Goal: Entertainment & Leisure: Browse casually

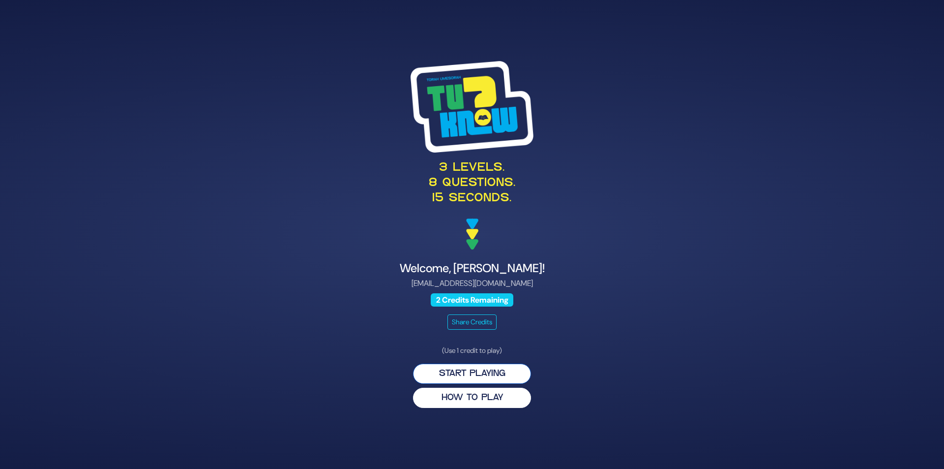
click at [469, 366] on button "Start Playing" at bounding box center [472, 373] width 118 height 20
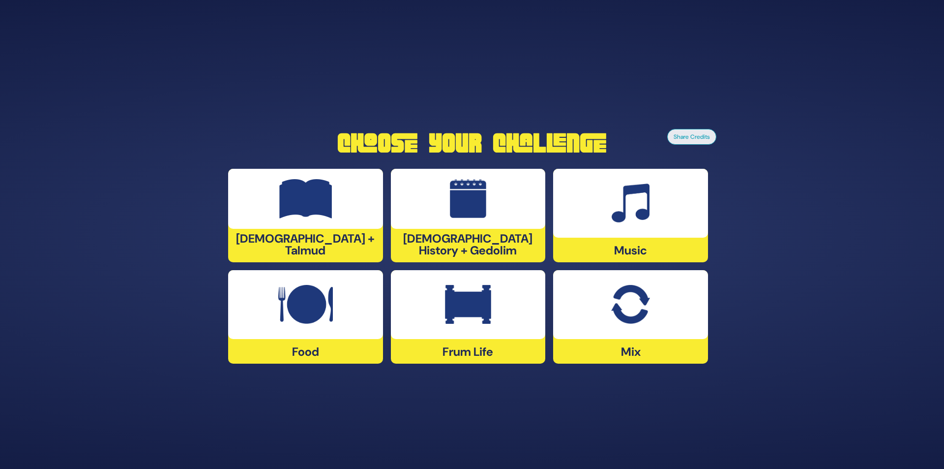
click at [467, 293] on img at bounding box center [468, 304] width 46 height 39
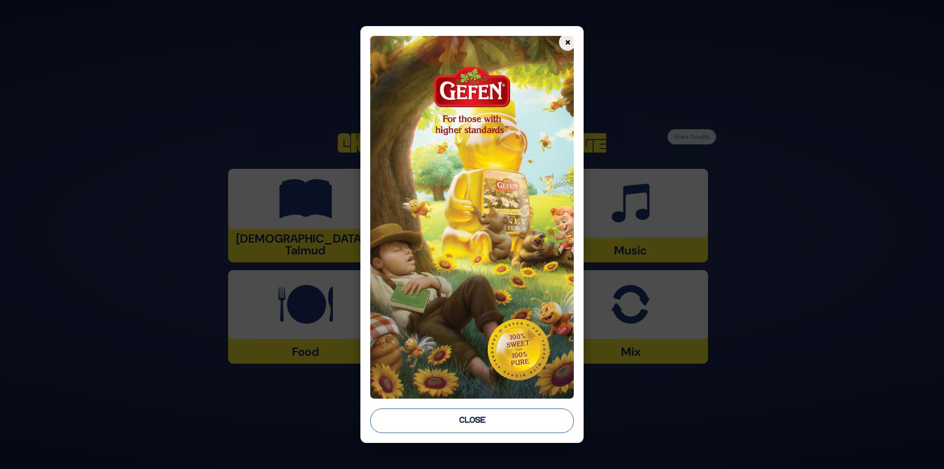
click at [495, 427] on button "Close" at bounding box center [472, 420] width 204 height 25
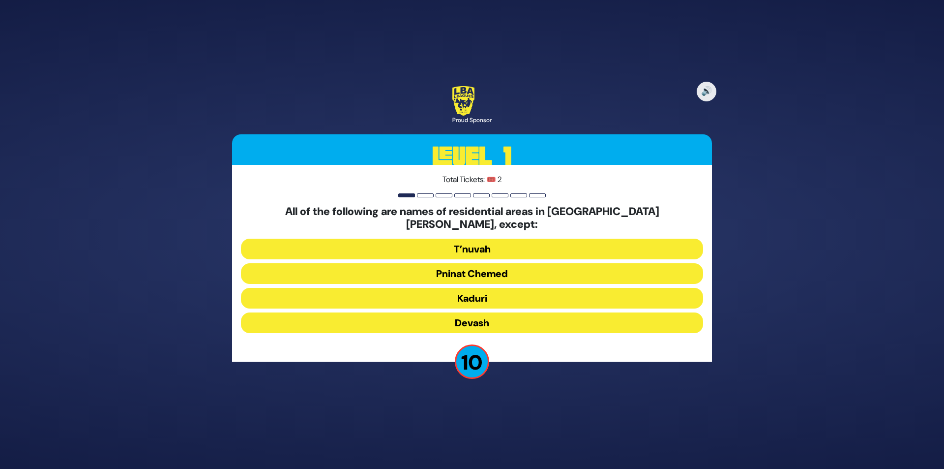
click at [475, 318] on button "Devash" at bounding box center [472, 322] width 462 height 21
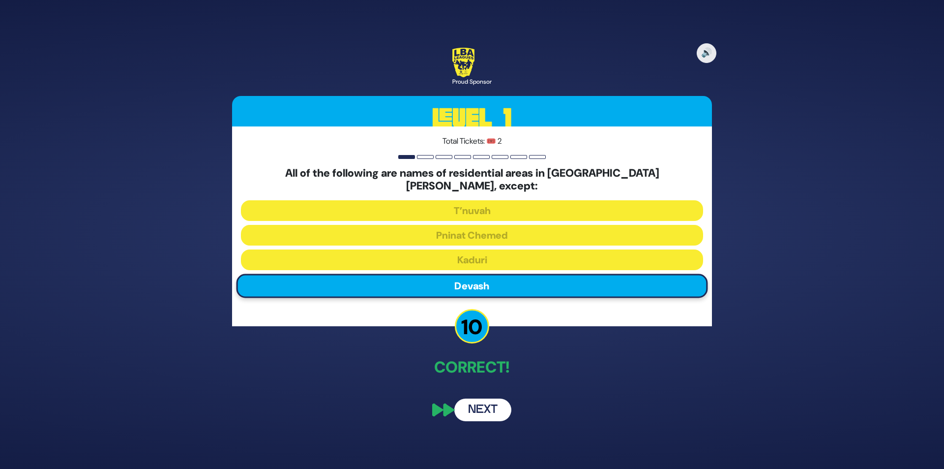
click at [489, 400] on button "Next" at bounding box center [482, 409] width 57 height 23
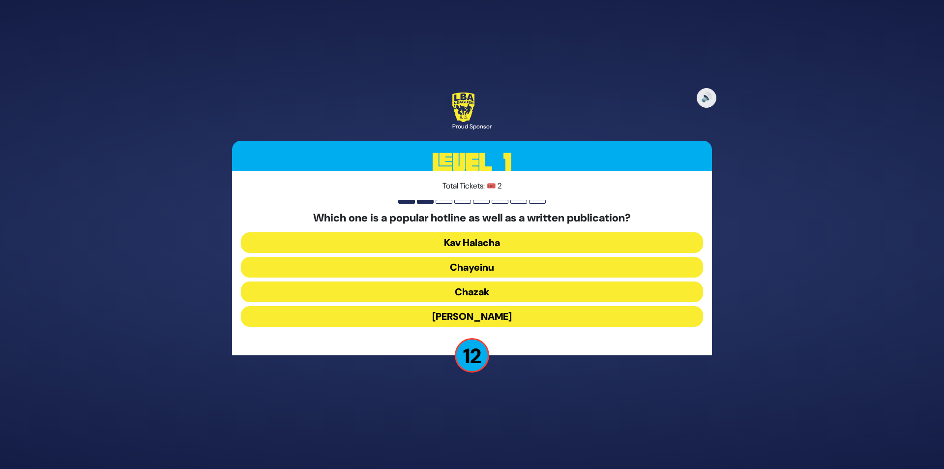
click at [526, 269] on button "Chayeinu" at bounding box center [472, 267] width 462 height 21
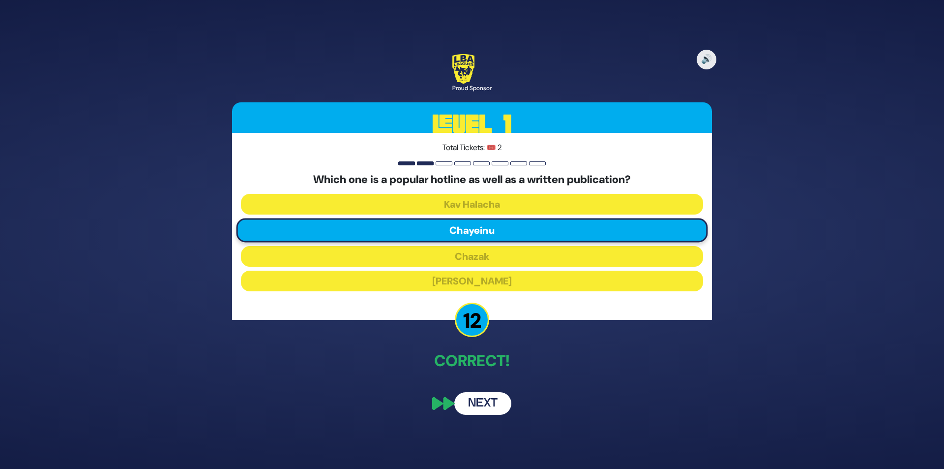
click at [477, 399] on button "Next" at bounding box center [482, 403] width 57 height 23
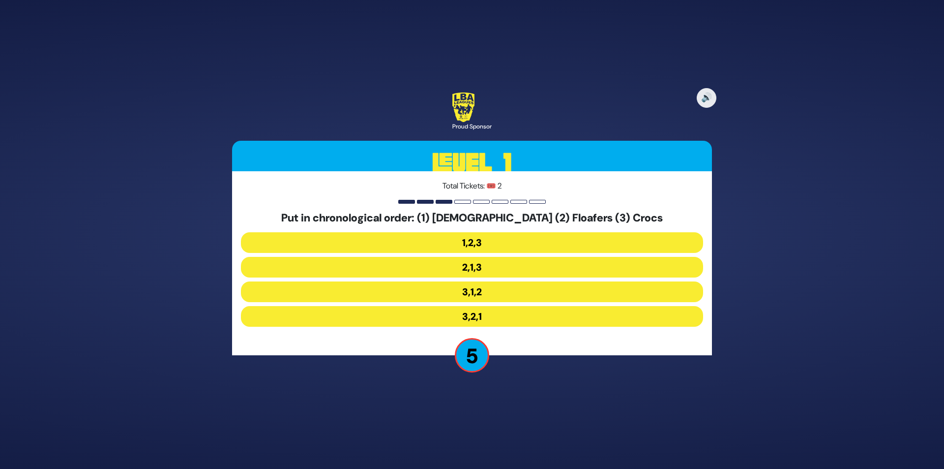
click at [489, 293] on button "3,1,2" at bounding box center [472, 291] width 462 height 21
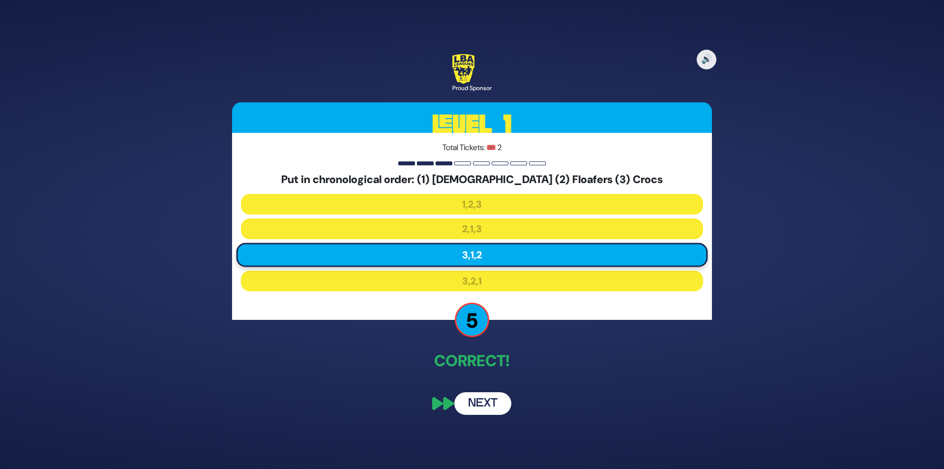
click at [481, 410] on button "Next" at bounding box center [482, 403] width 57 height 23
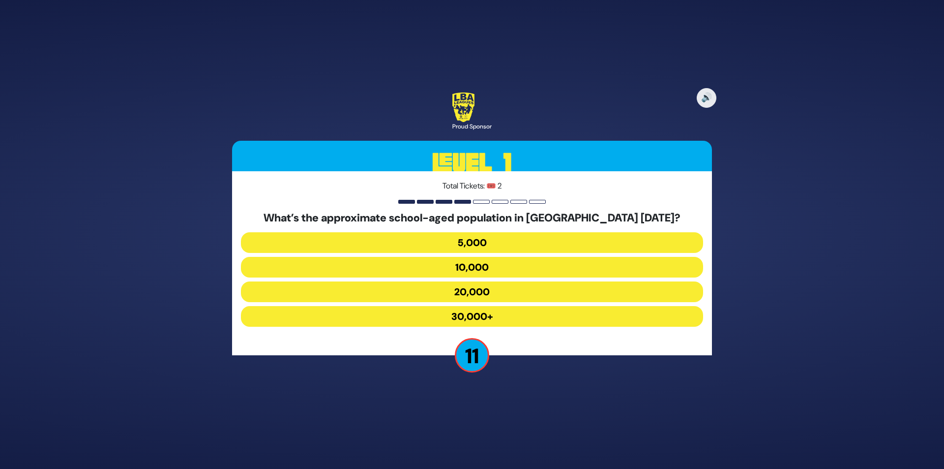
click at [484, 322] on button "30,000+" at bounding box center [472, 316] width 462 height 21
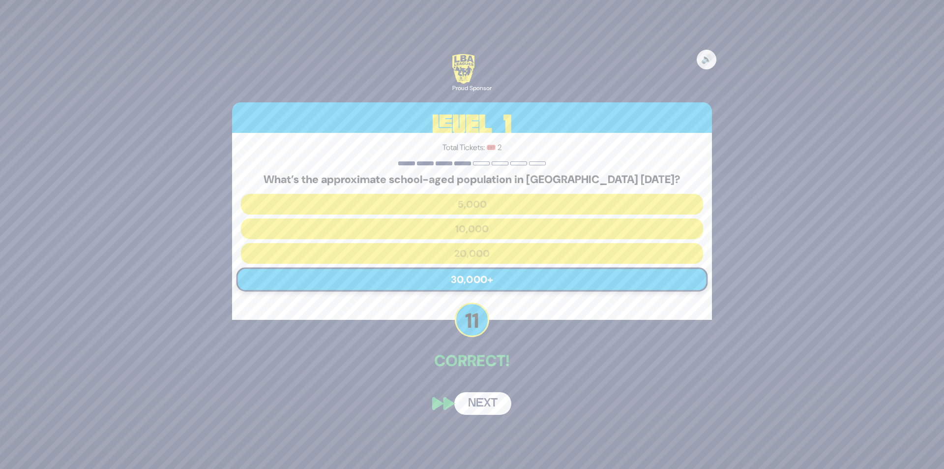
click at [501, 409] on button "Next" at bounding box center [482, 403] width 57 height 23
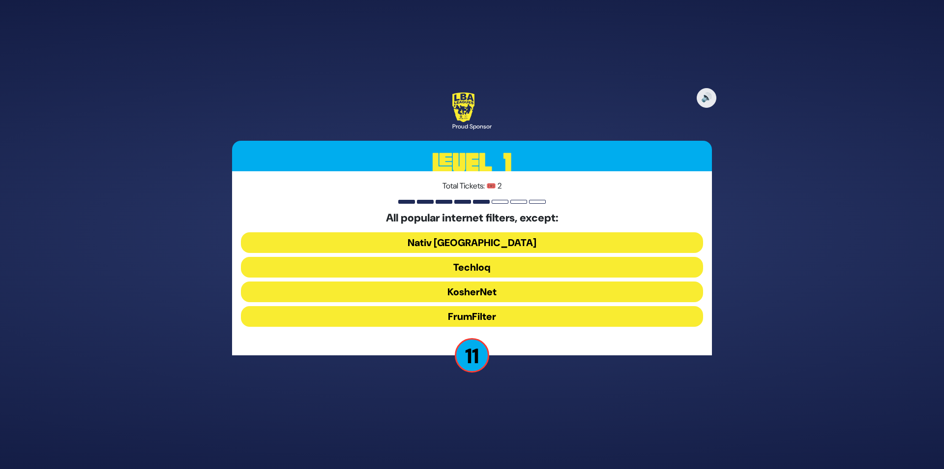
click at [472, 322] on button "FrumFilter" at bounding box center [472, 316] width 462 height 21
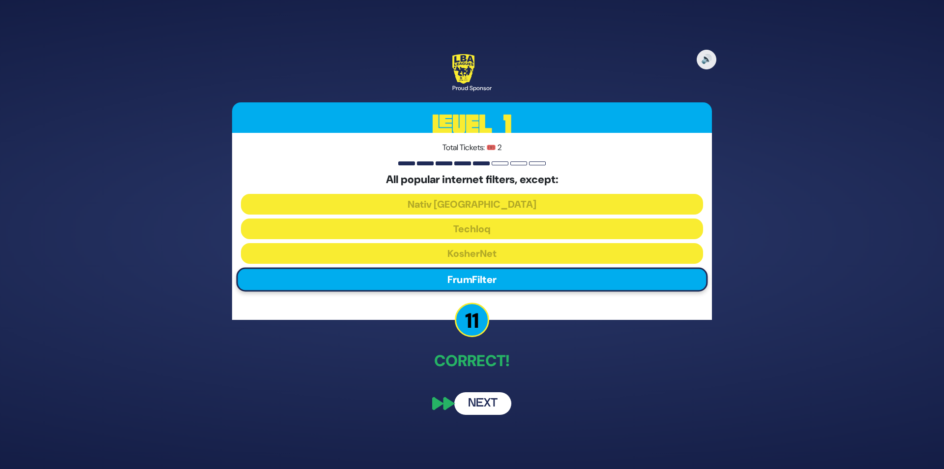
click at [477, 403] on button "Next" at bounding box center [482, 403] width 57 height 23
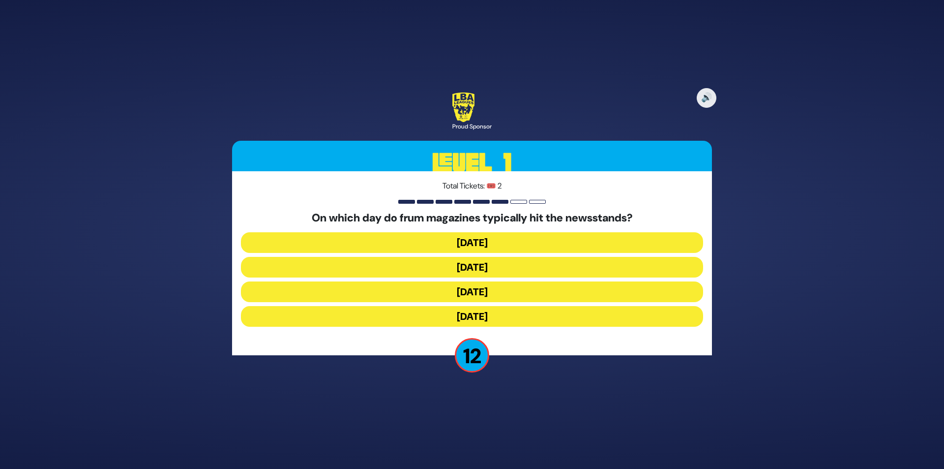
click at [507, 267] on button "[DATE]" at bounding box center [472, 267] width 462 height 21
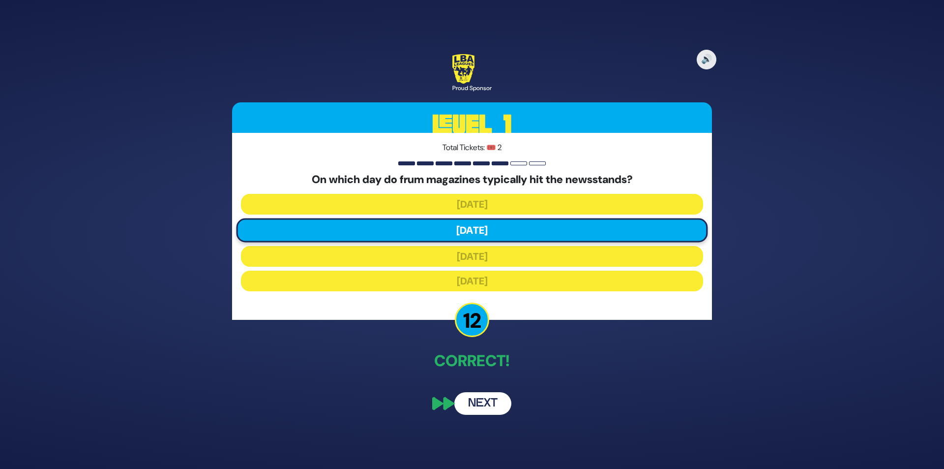
click at [481, 396] on button "Next" at bounding box center [482, 403] width 57 height 23
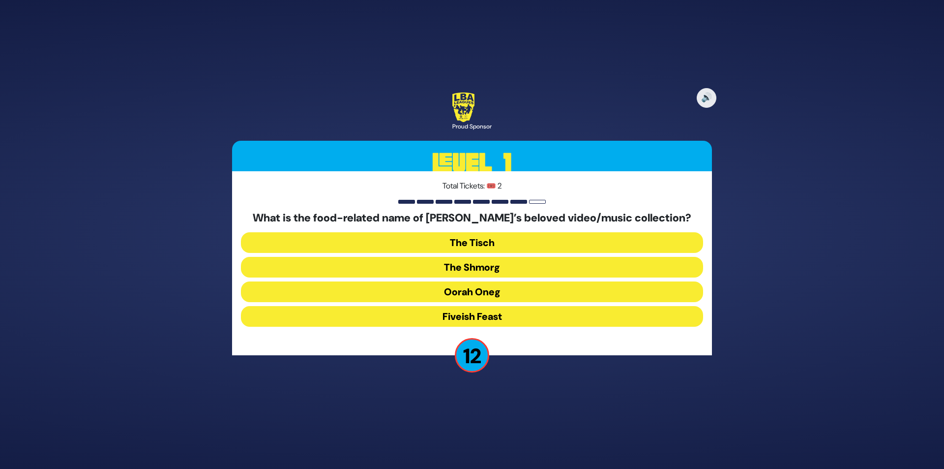
click at [486, 261] on button "The Shmorg" at bounding box center [472, 267] width 462 height 21
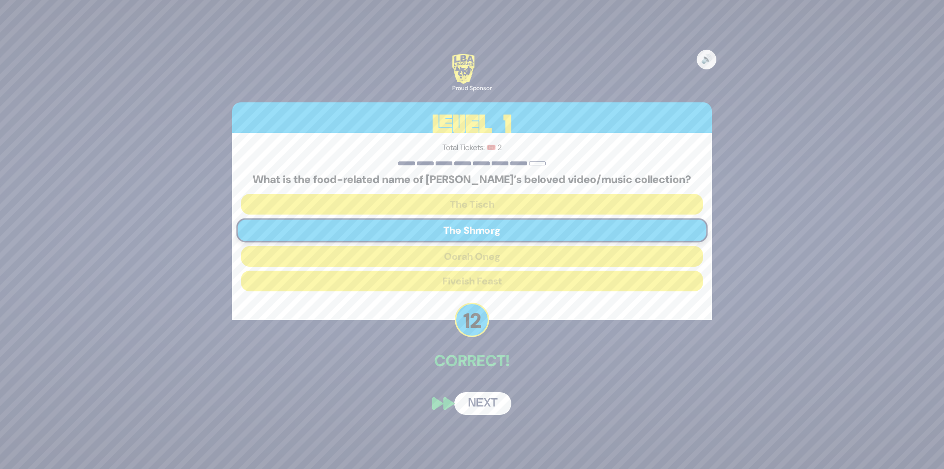
click at [488, 401] on button "Next" at bounding box center [482, 403] width 57 height 23
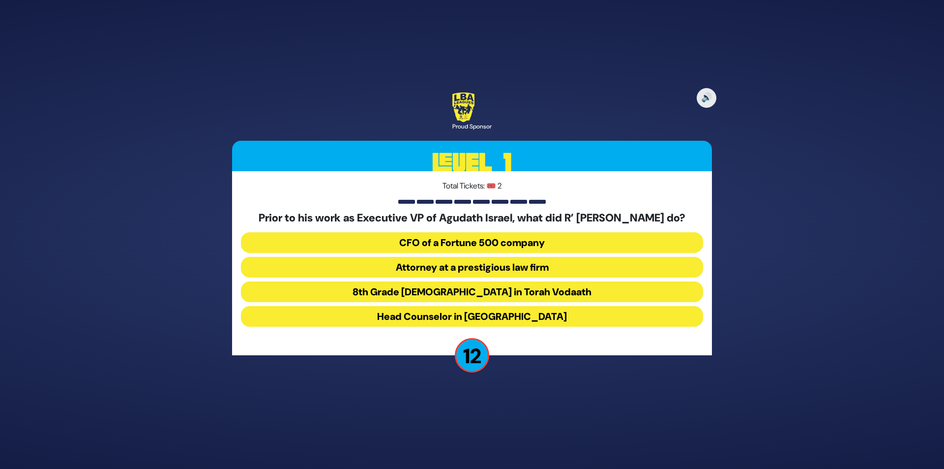
click at [542, 276] on button "Attorney at a prestigious law firm" at bounding box center [472, 267] width 462 height 21
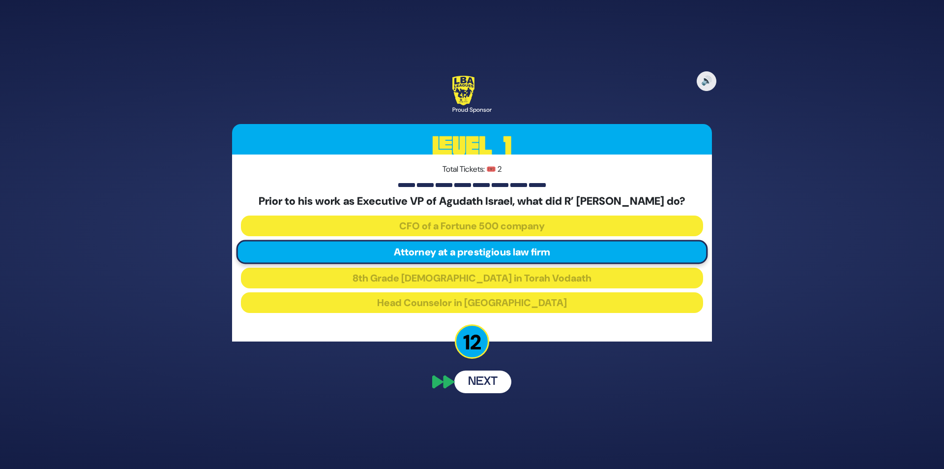
click at [485, 402] on div "🔊 Proud Sponsor Level 1 Total Tickets: 🎟️ 2 Prior to his work as Executive VP o…" at bounding box center [472, 234] width 504 height 341
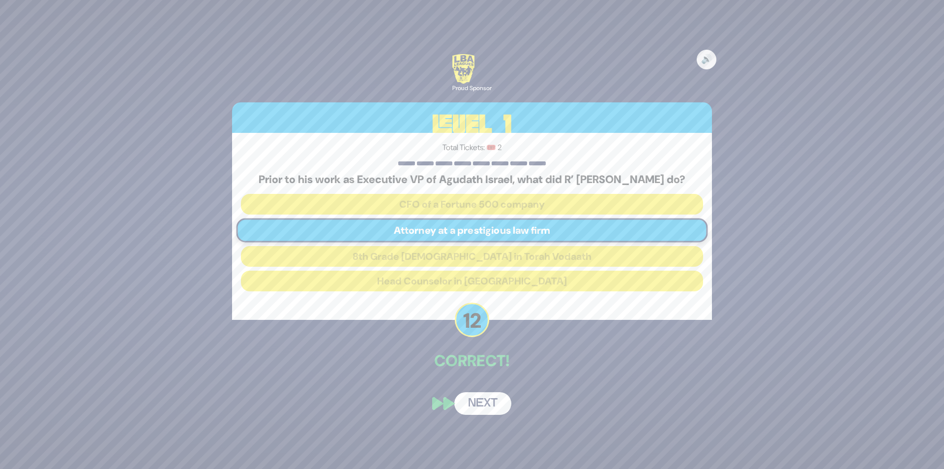
click at [471, 409] on button "Next" at bounding box center [482, 403] width 57 height 23
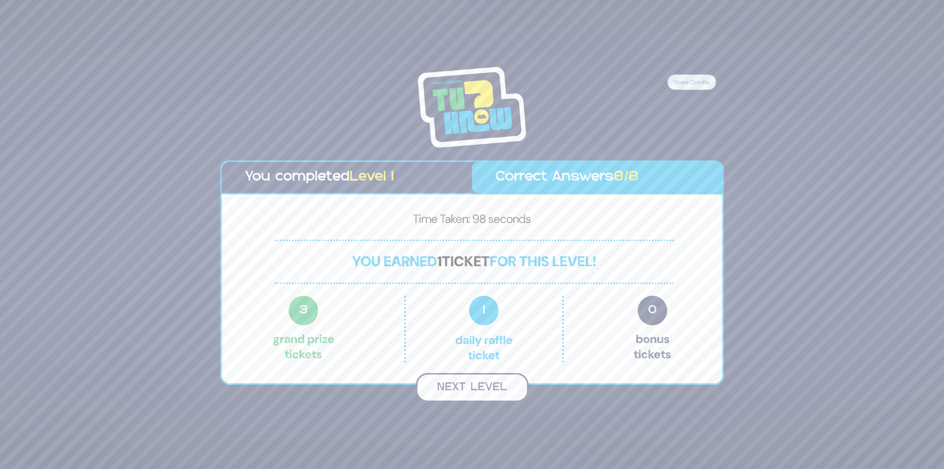
click at [457, 388] on button "Next Level" at bounding box center [472, 387] width 113 height 29
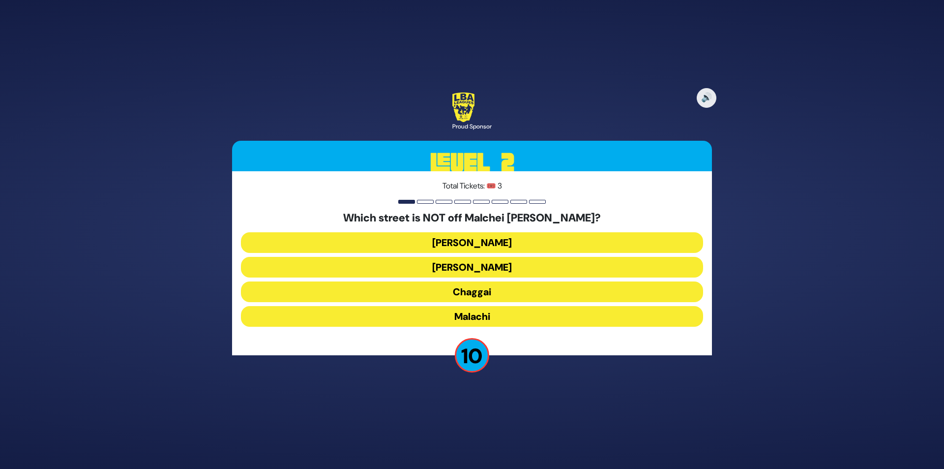
click at [505, 264] on button "[PERSON_NAME]" at bounding box center [472, 267] width 462 height 21
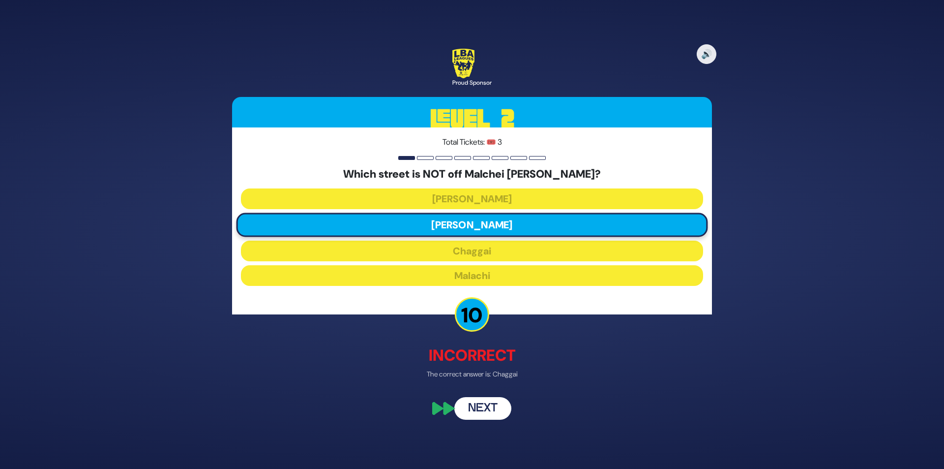
click at [472, 408] on button "Next" at bounding box center [482, 408] width 57 height 23
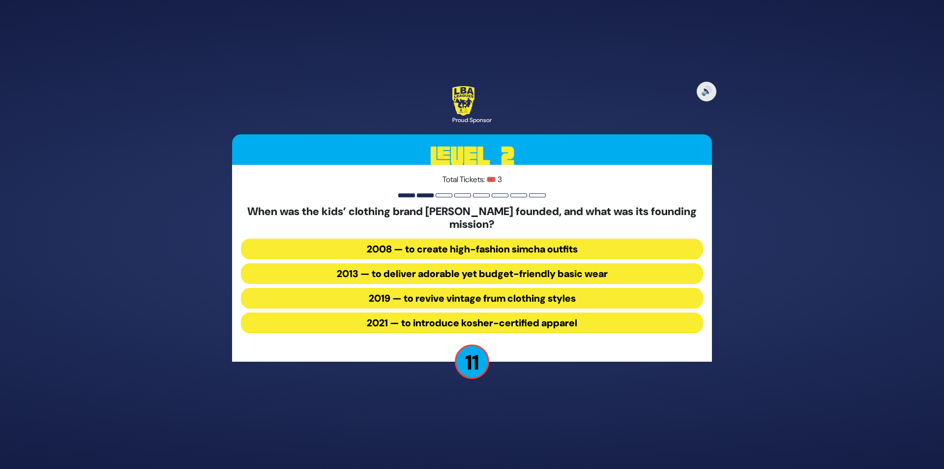
click at [460, 267] on button "2013 — to deliver adorable yet budget-friendly basic wear" at bounding box center [472, 273] width 462 height 21
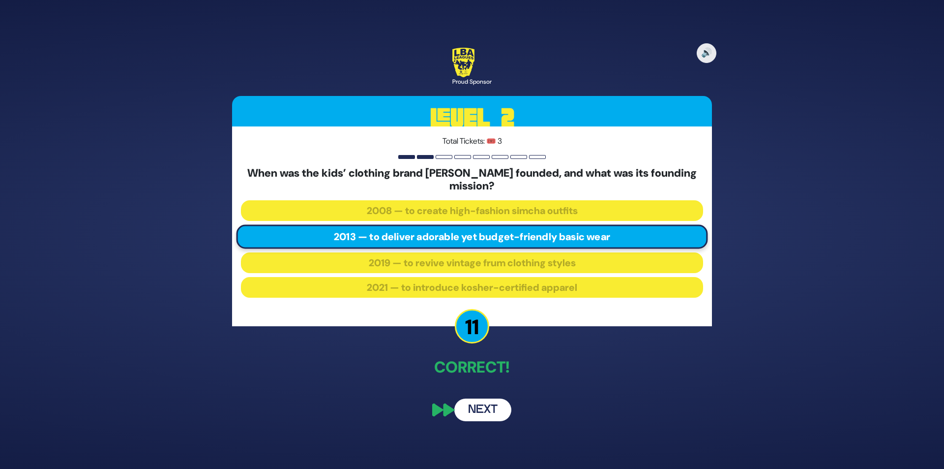
click at [487, 413] on button "Next" at bounding box center [482, 409] width 57 height 23
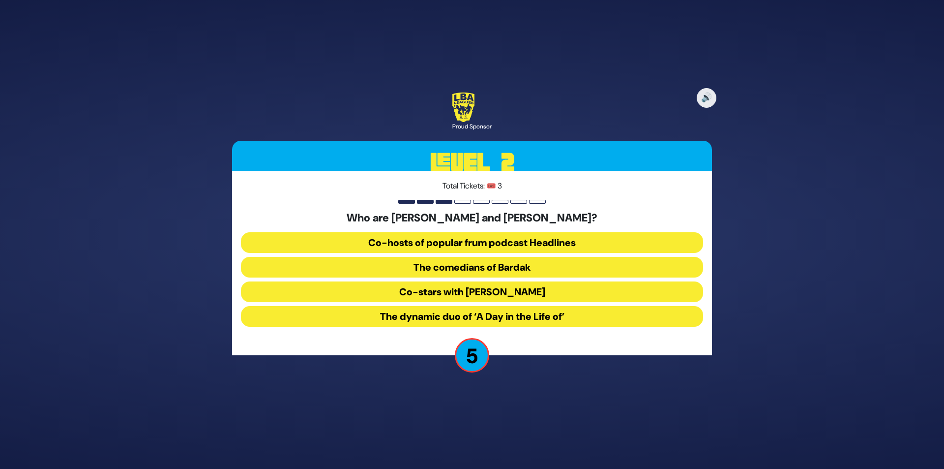
click at [505, 268] on button "The comedians of Bardak" at bounding box center [472, 267] width 462 height 21
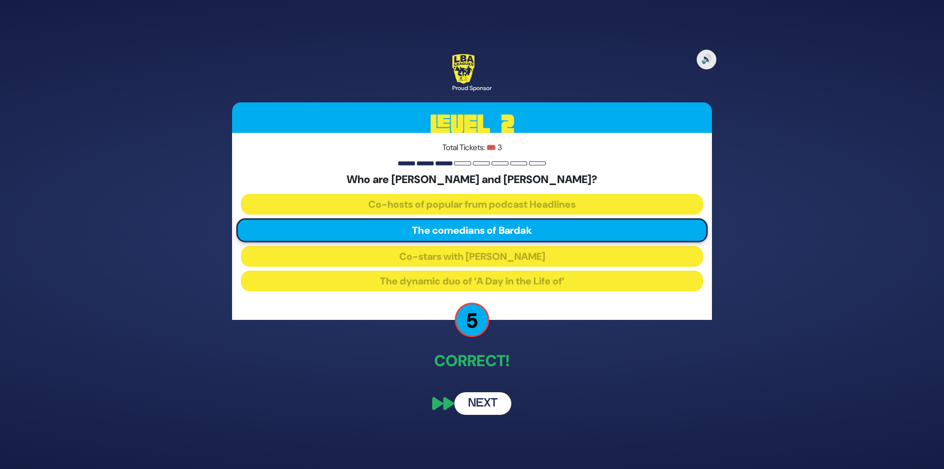
click at [489, 397] on button "Next" at bounding box center [482, 403] width 57 height 23
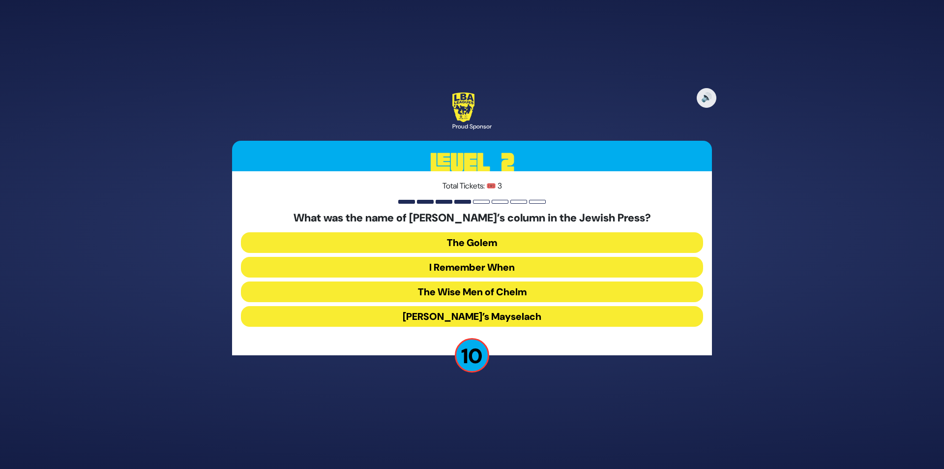
click at [448, 273] on button "I Remember When" at bounding box center [472, 267] width 462 height 21
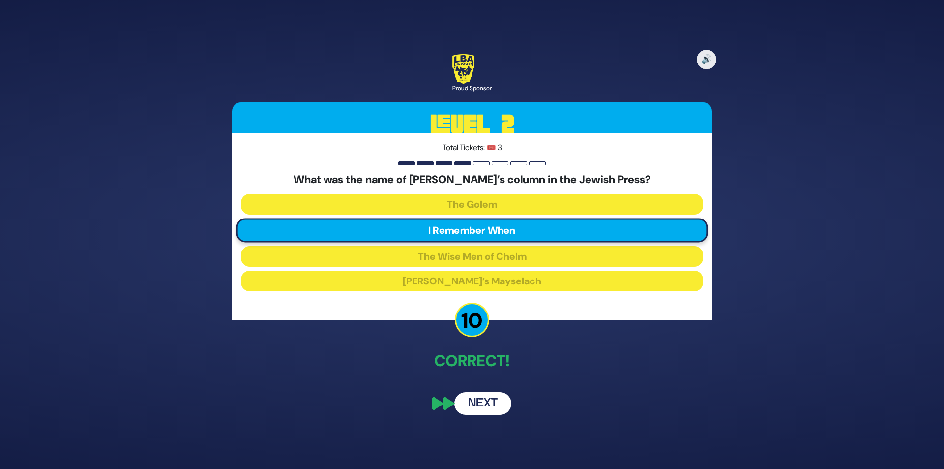
click at [499, 406] on button "Next" at bounding box center [482, 403] width 57 height 23
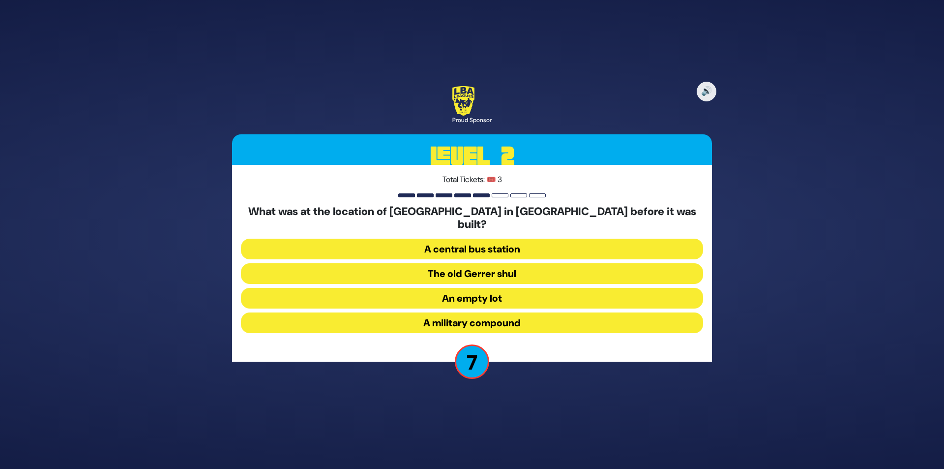
click at [481, 271] on button "The old Gerrer shul" at bounding box center [472, 273] width 462 height 21
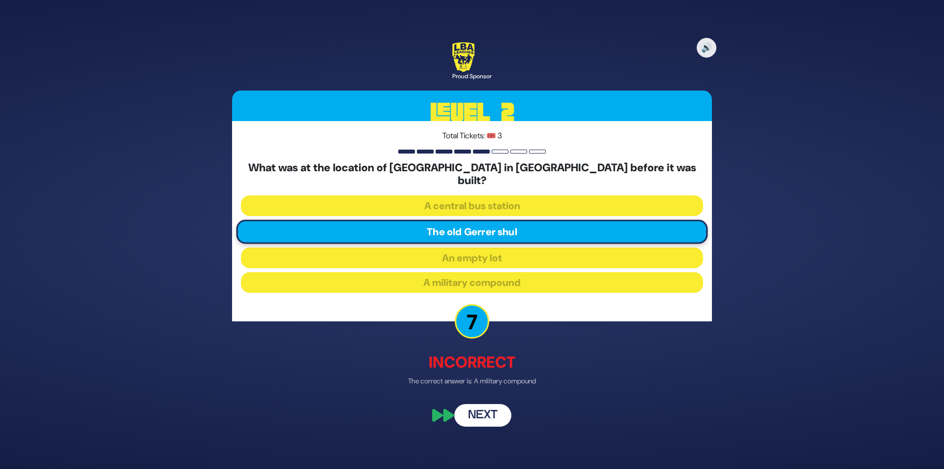
click at [478, 415] on button "Next" at bounding box center [482, 415] width 57 height 23
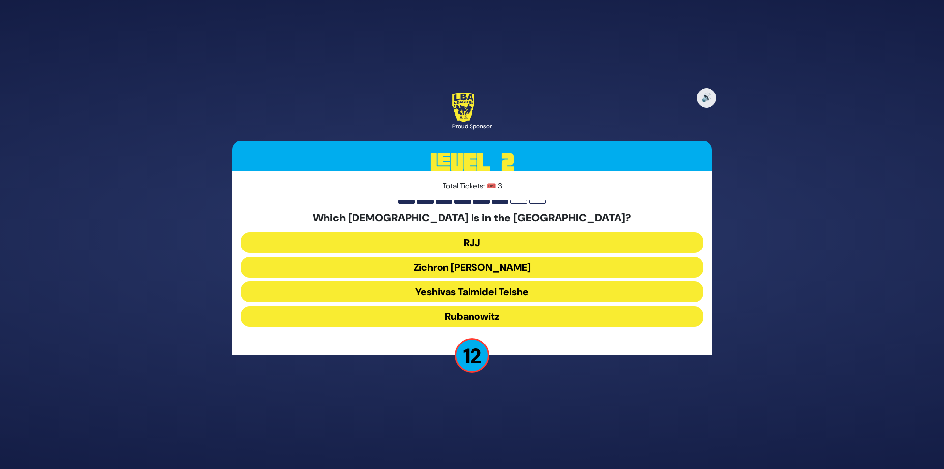
click at [498, 246] on button "RJJ" at bounding box center [472, 242] width 462 height 21
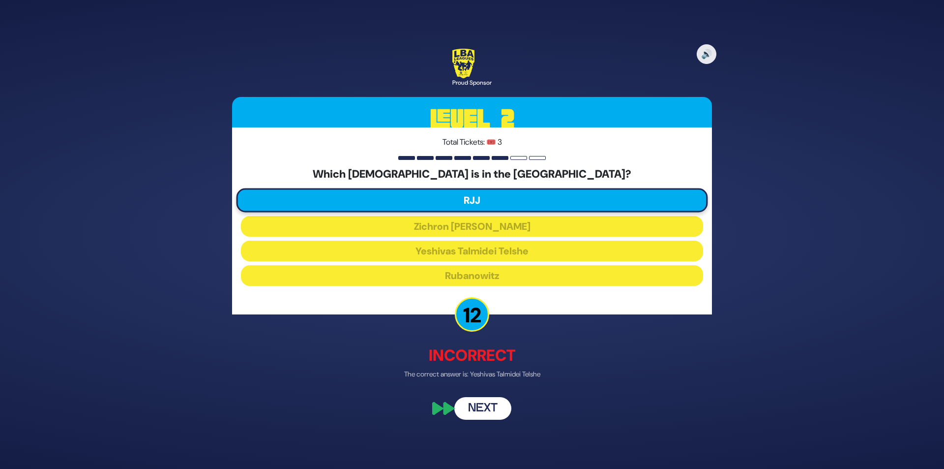
click at [486, 412] on button "Next" at bounding box center [482, 408] width 57 height 23
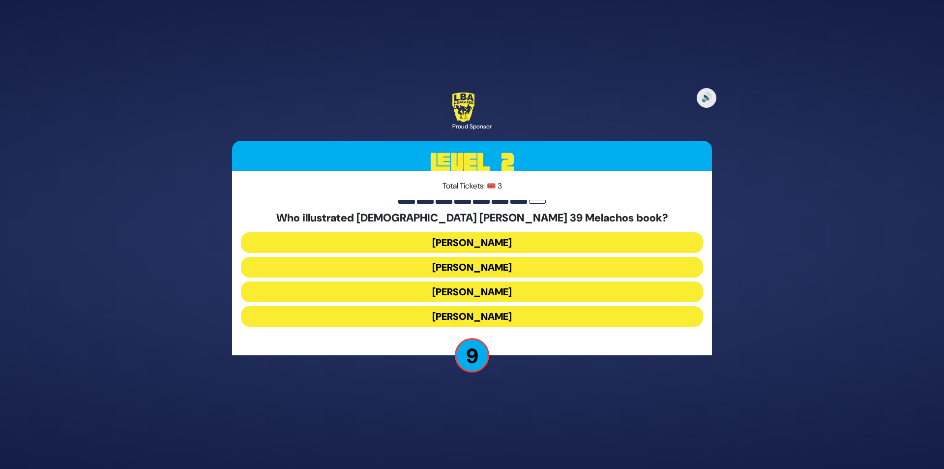
click at [504, 242] on button "[PERSON_NAME]" at bounding box center [472, 242] width 462 height 21
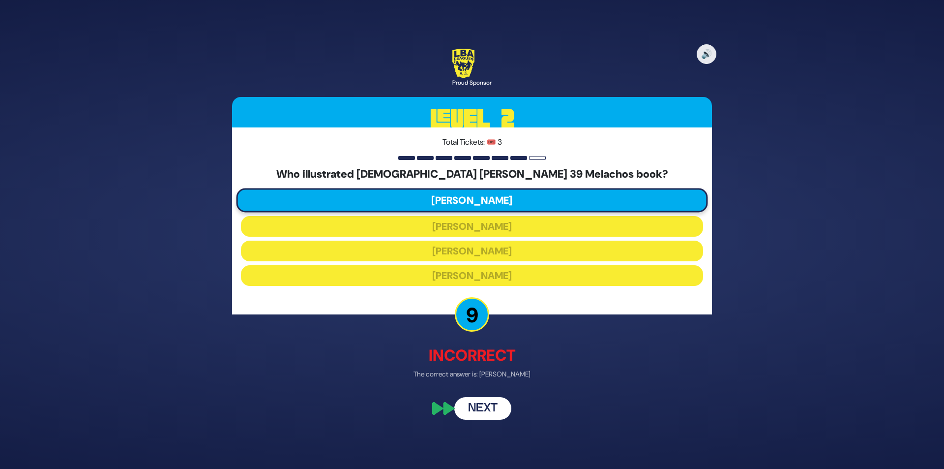
click at [506, 410] on button "Next" at bounding box center [482, 408] width 57 height 23
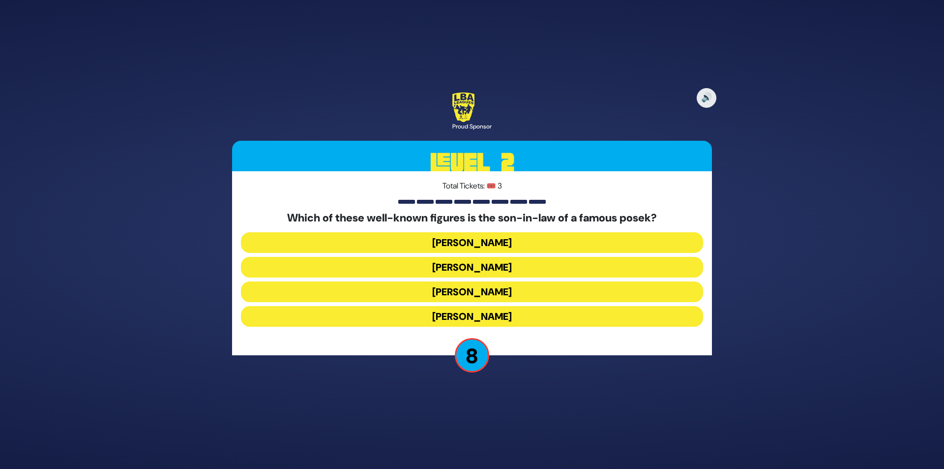
click at [533, 312] on button "[PERSON_NAME]" at bounding box center [472, 316] width 462 height 21
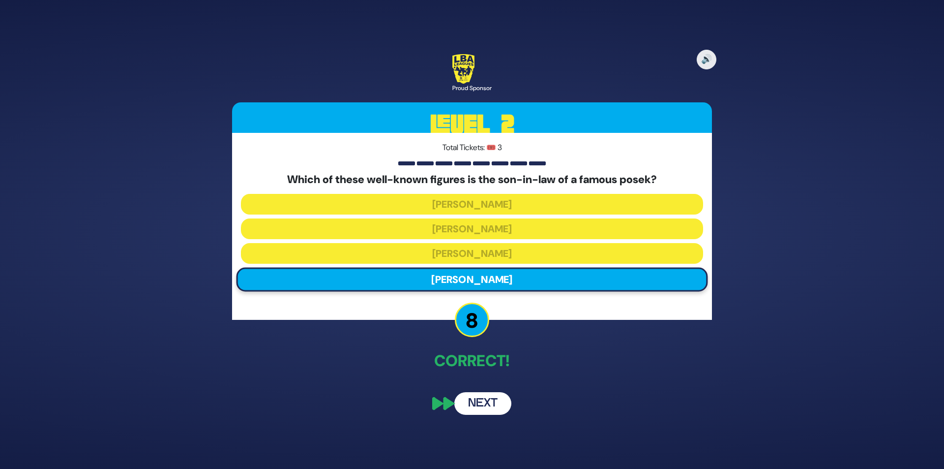
click at [505, 404] on button "Next" at bounding box center [482, 403] width 57 height 23
